Goal: Task Accomplishment & Management: Use online tool/utility

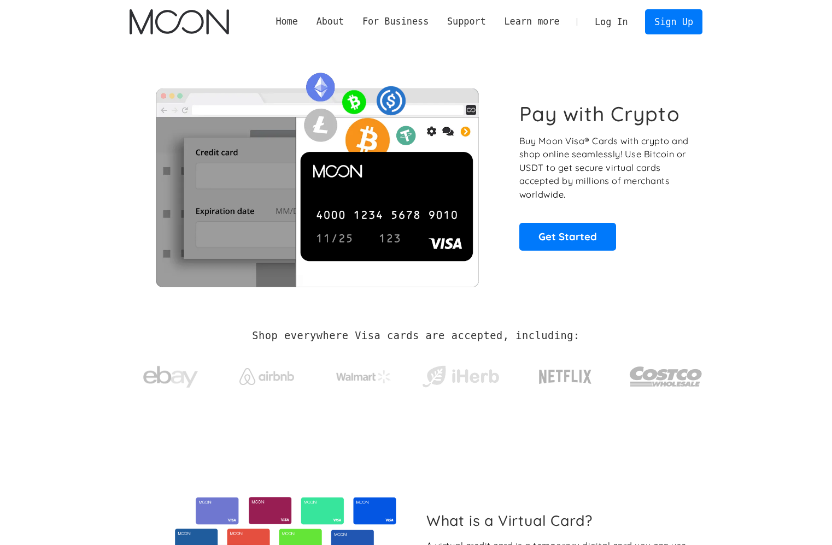
click at [613, 18] on link "Log In" at bounding box center [610, 22] width 51 height 24
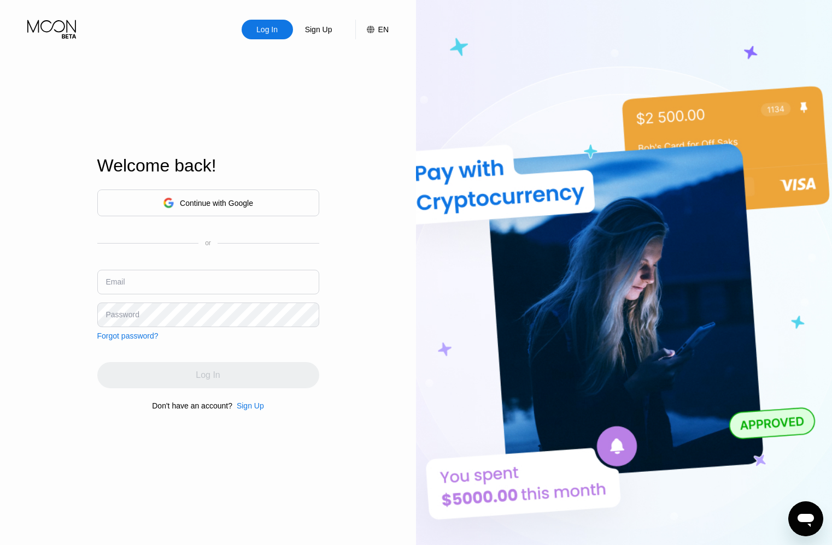
click at [187, 205] on div "Continue with Google" at bounding box center [216, 203] width 73 height 9
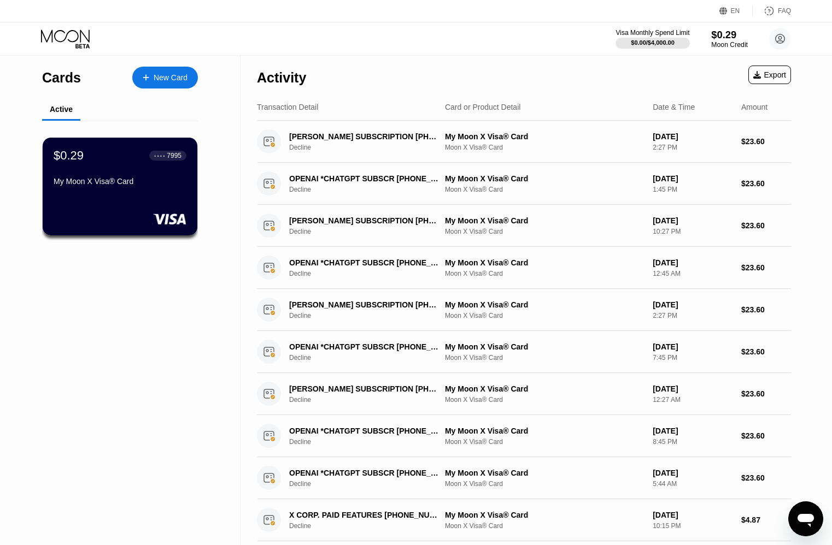
click at [731, 44] on div "Moon Credit" at bounding box center [729, 45] width 37 height 8
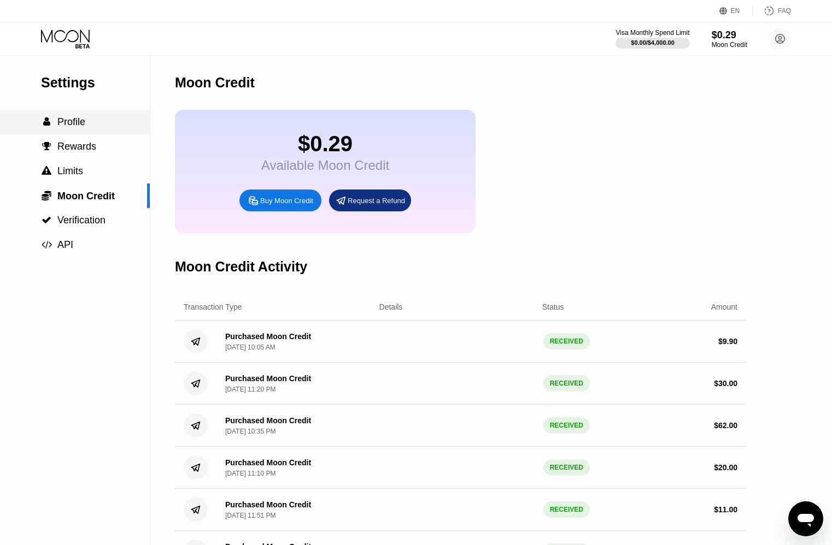
click at [62, 122] on span "Profile" at bounding box center [71, 121] width 28 height 11
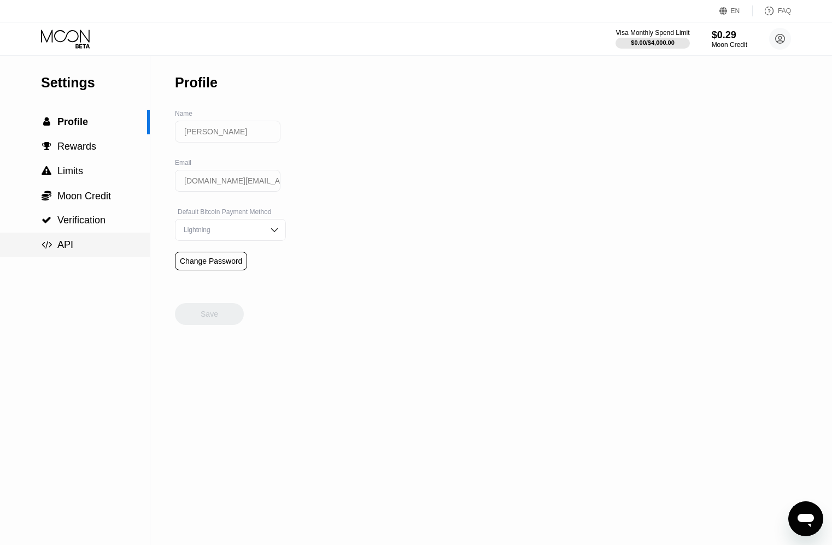
click at [63, 243] on span "API" at bounding box center [65, 244] width 16 height 11
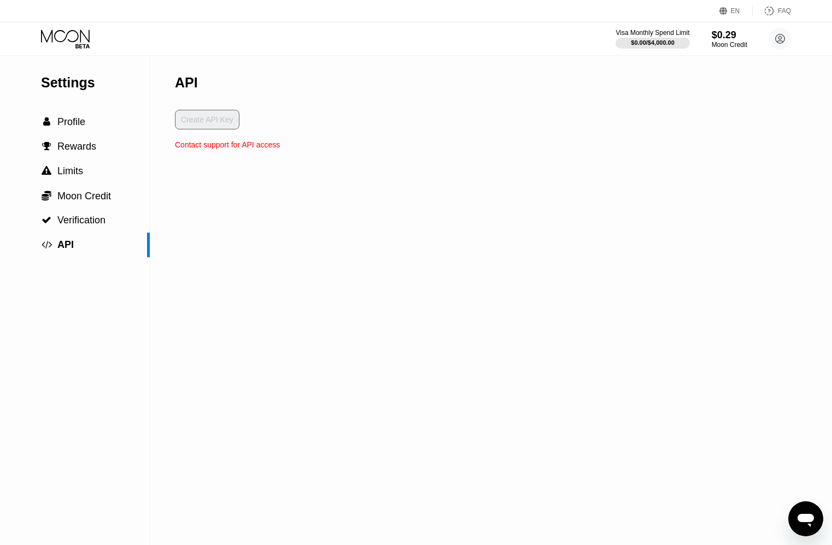
click at [200, 120] on div "Create API Key" at bounding box center [227, 125] width 105 height 31
click at [778, 42] on icon at bounding box center [780, 38] width 9 height 9
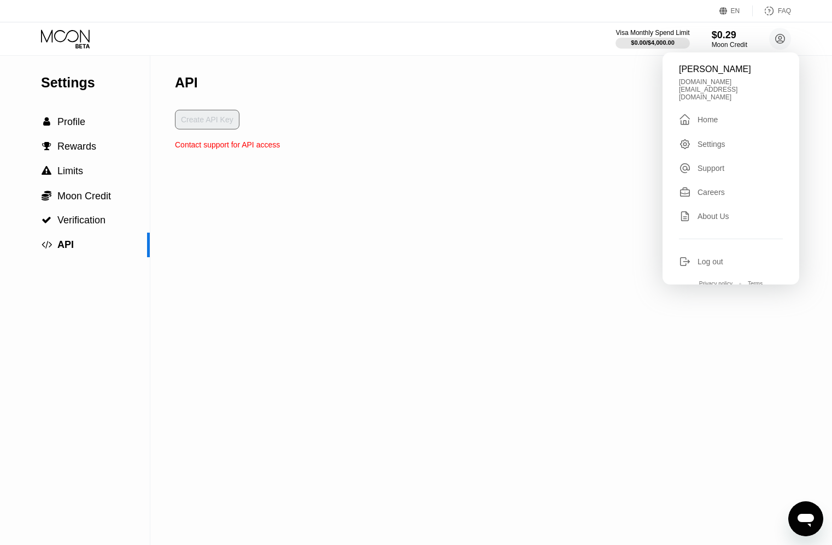
click at [690, 116] on div "" at bounding box center [685, 119] width 12 height 13
